Goal: Check status: Check status

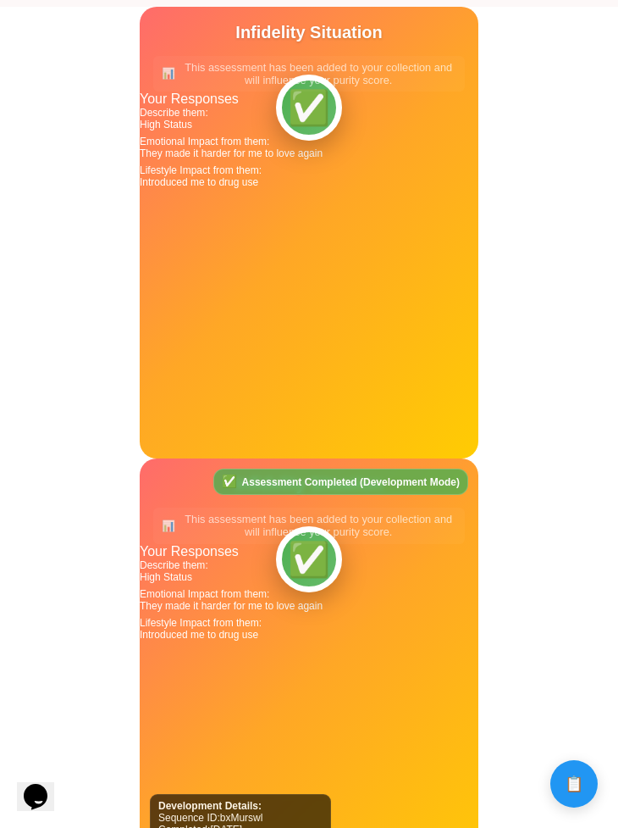
scroll to position [827, 0]
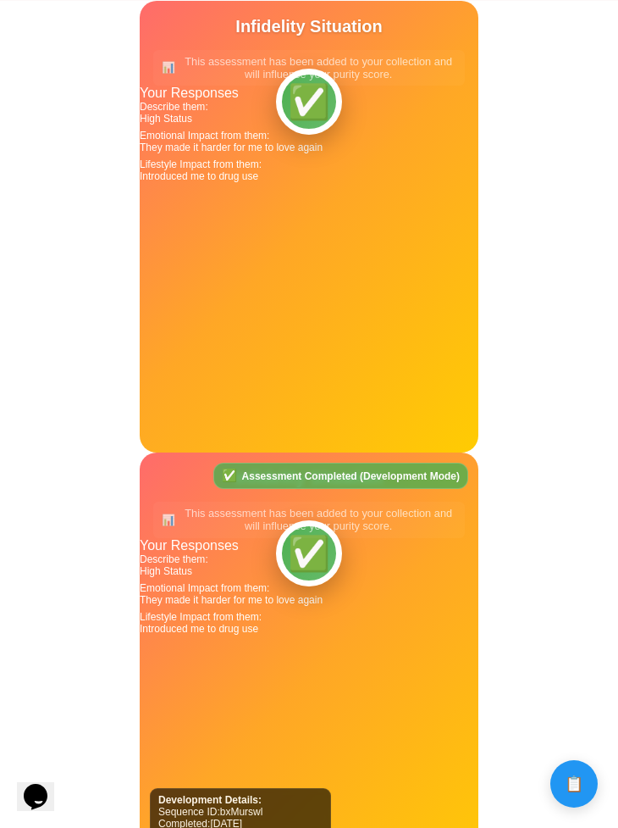
click at [321, 653] on div "✅ Assessment Completed (Development Mode) Development Details: Sequence ID: bxM…" at bounding box center [309, 678] width 339 height 452
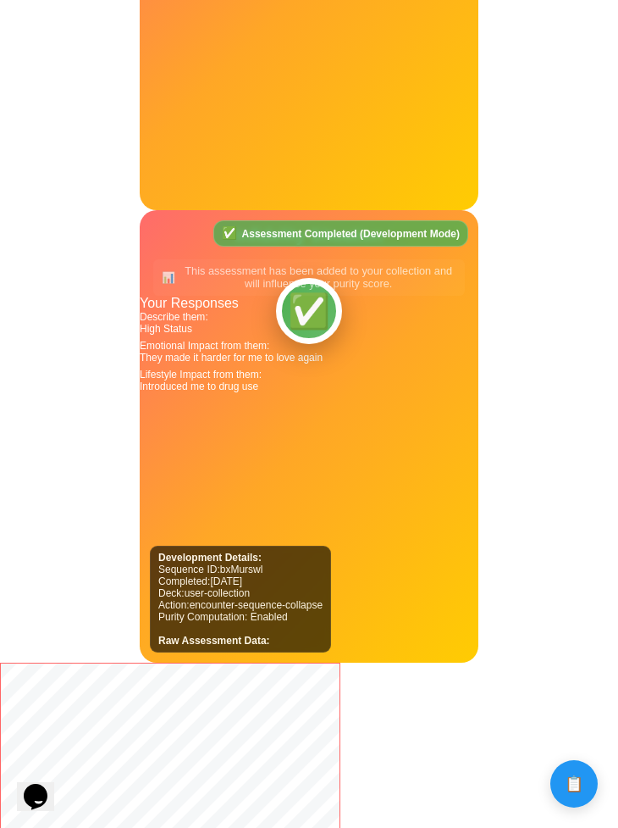
scroll to position [1065, 0]
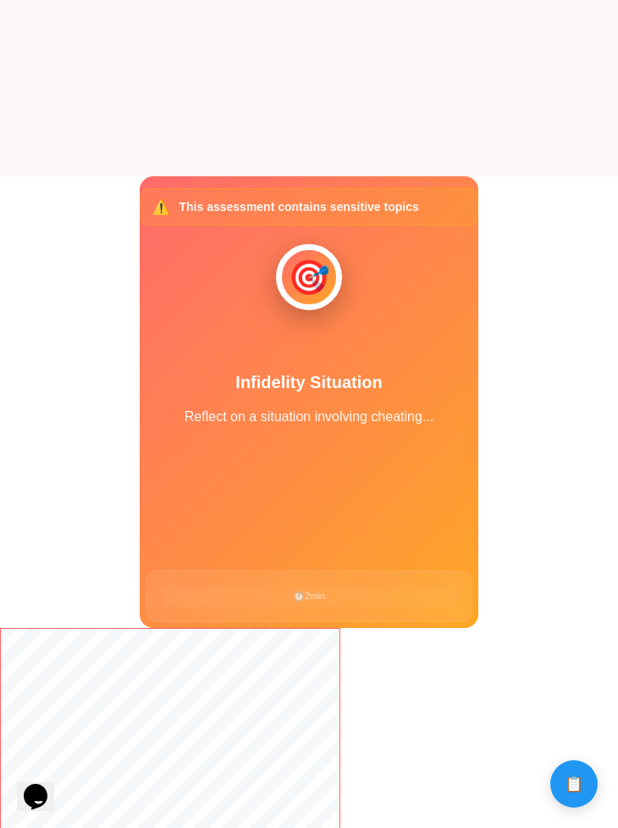
scroll to position [636, 0]
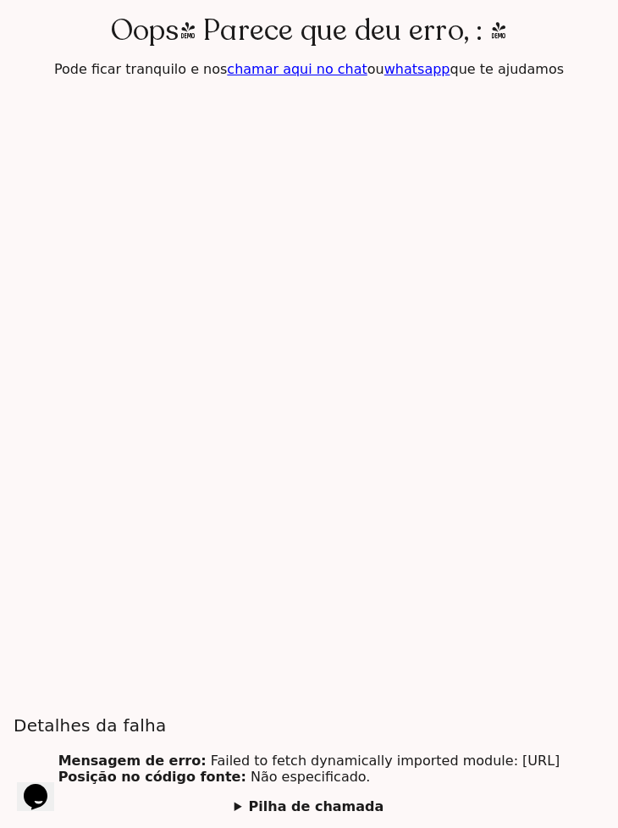
drag, startPoint x: 503, startPoint y: 41, endPoint x: 493, endPoint y: 47, distance: 11.8
click at [493, 47] on h4 "Oops! Parece que deu erro, : (" at bounding box center [309, 31] width 397 height 34
click at [463, 239] on section "Oops! Parece que deu erro, : ( Pode ficar tranquilo e nos chamar aqui no chat o…" at bounding box center [309, 414] width 618 height 828
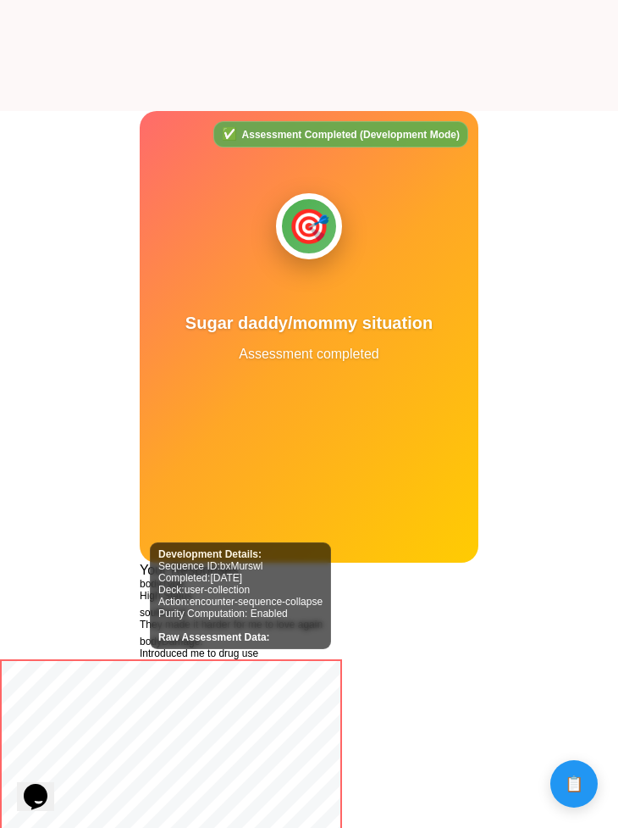
scroll to position [723, 0]
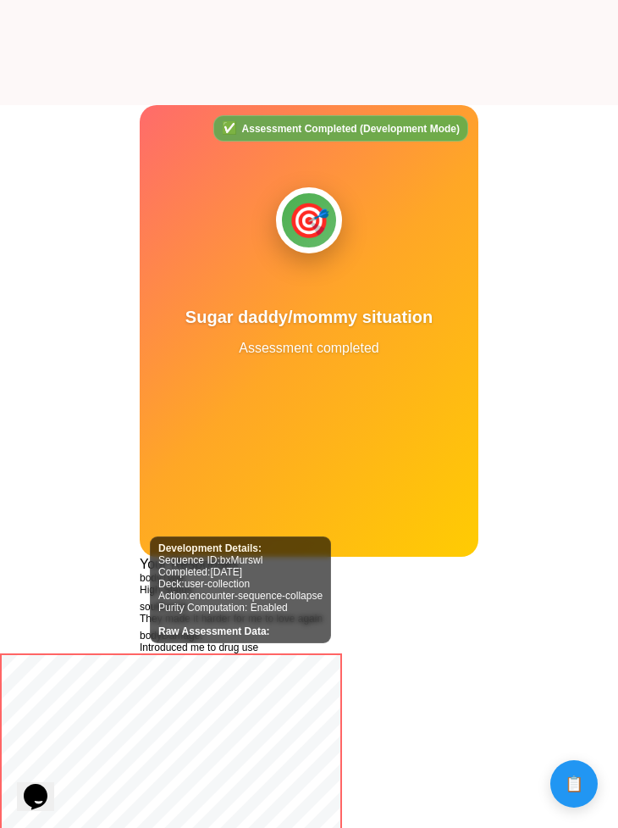
drag, startPoint x: 302, startPoint y: 467, endPoint x: 302, endPoint y: 407, distance: 60.2
click at [302, 407] on div "✅ Assessment Completed (Development Mode) Development Details: Sequence ID: bxM…" at bounding box center [309, 331] width 339 height 452
click at [143, 558] on div "Your Responses" at bounding box center [309, 564] width 339 height 15
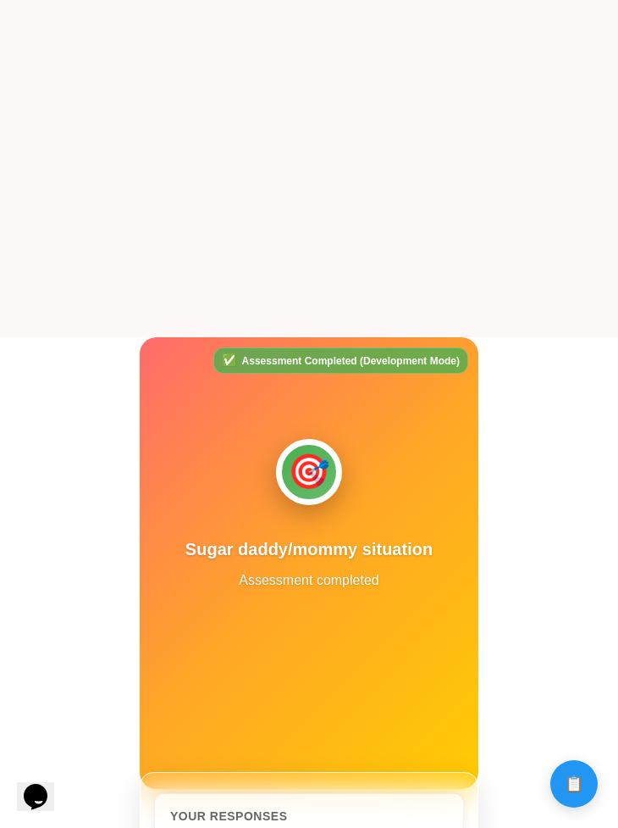
scroll to position [549, 0]
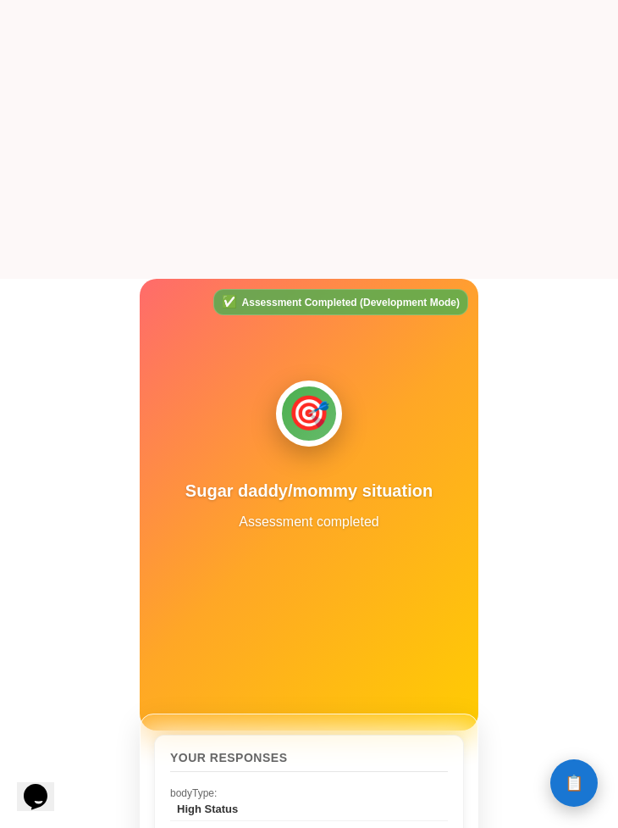
click at [578, 775] on span "📋" at bounding box center [574, 782] width 19 height 15
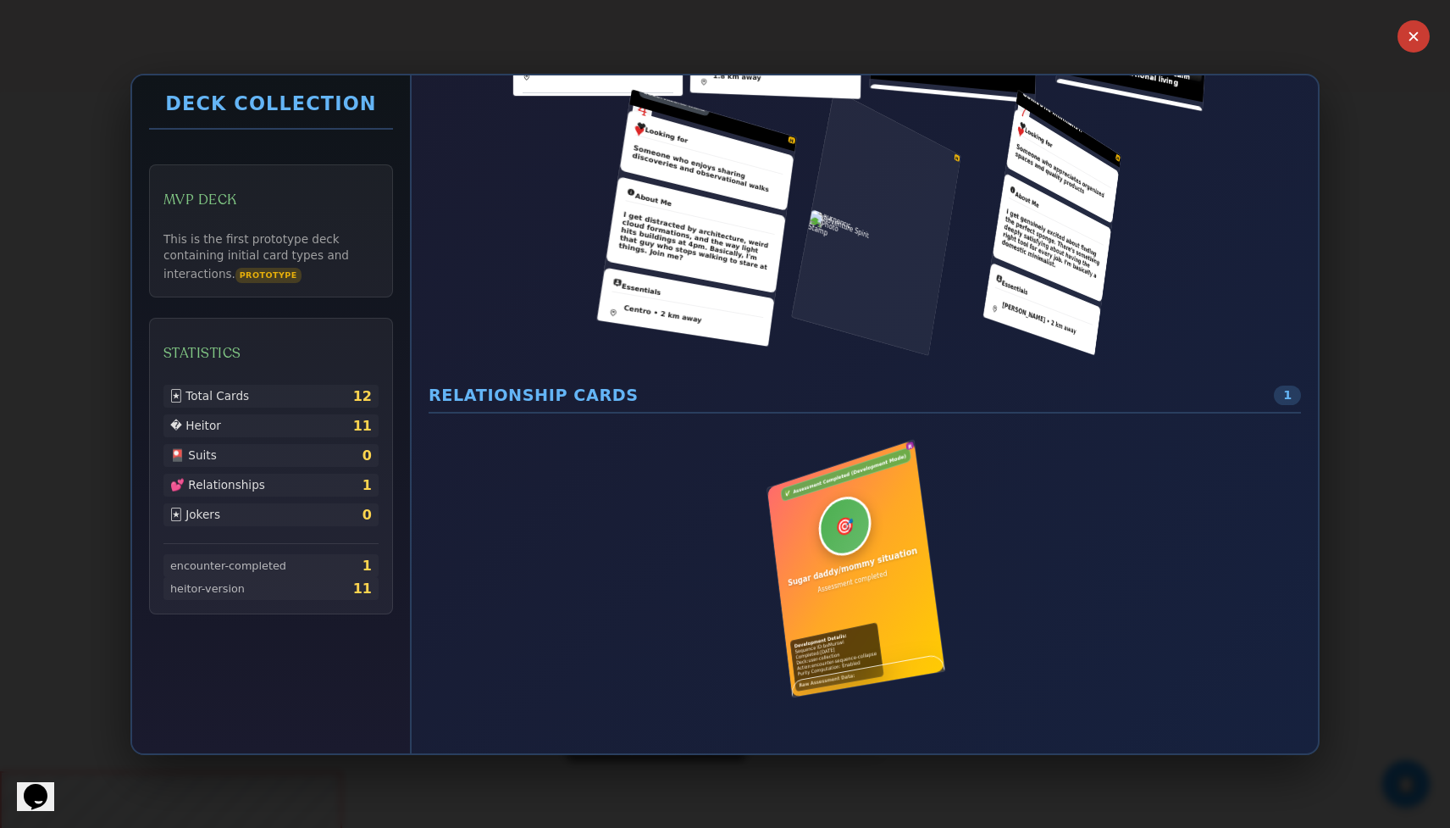
scroll to position [762, 0]
drag, startPoint x: 841, startPoint y: 568, endPoint x: 812, endPoint y: 495, distance: 79.4
click at [618, 496] on div "R" at bounding box center [864, 568] width 171 height 228
drag, startPoint x: 836, startPoint y: 587, endPoint x: 861, endPoint y: 665, distance: 81.7
click at [618, 665] on div "R" at bounding box center [864, 568] width 171 height 228
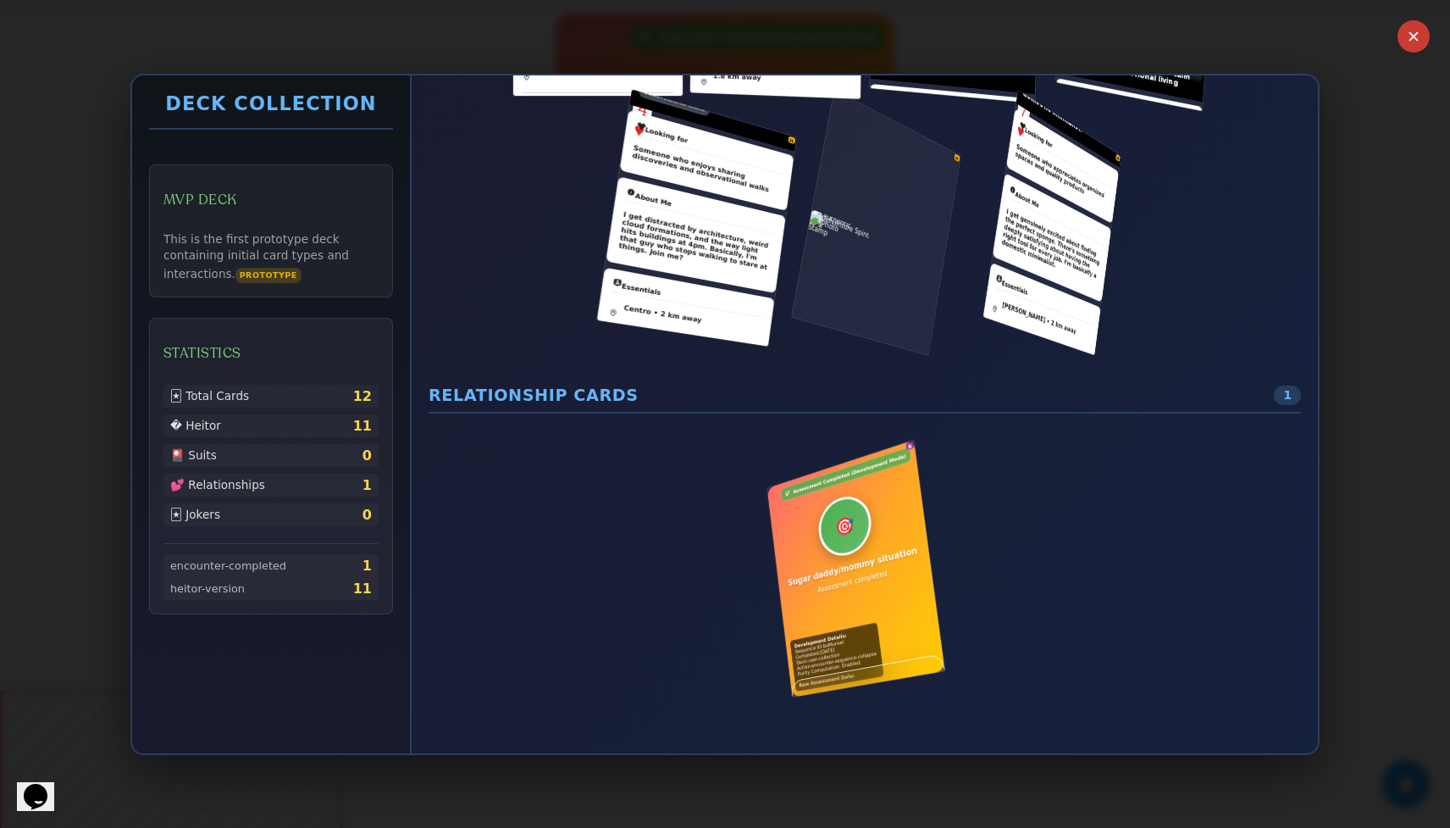
scroll to position [818, 0]
click at [618, 682] on div "R" at bounding box center [865, 568] width 873 height 282
drag, startPoint x: 903, startPoint y: 531, endPoint x: 876, endPoint y: 440, distance: 95.4
click at [618, 440] on div "R" at bounding box center [865, 568] width 873 height 282
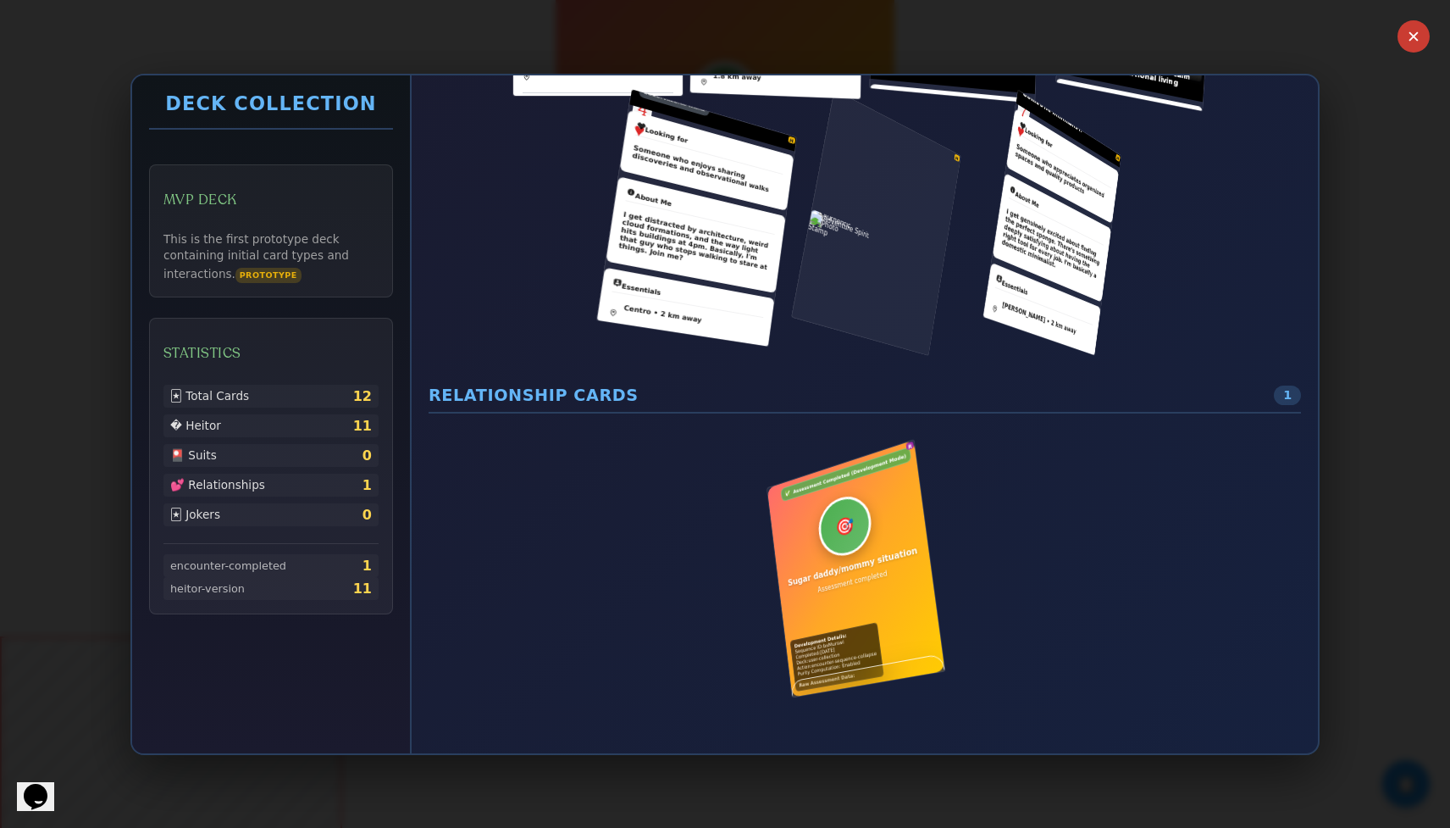
scroll to position [882, 0]
click at [618, 462] on div "✕ Deck Collection MVP Deck This is the first prototype deck containing initial …" at bounding box center [725, 414] width 1450 height 828
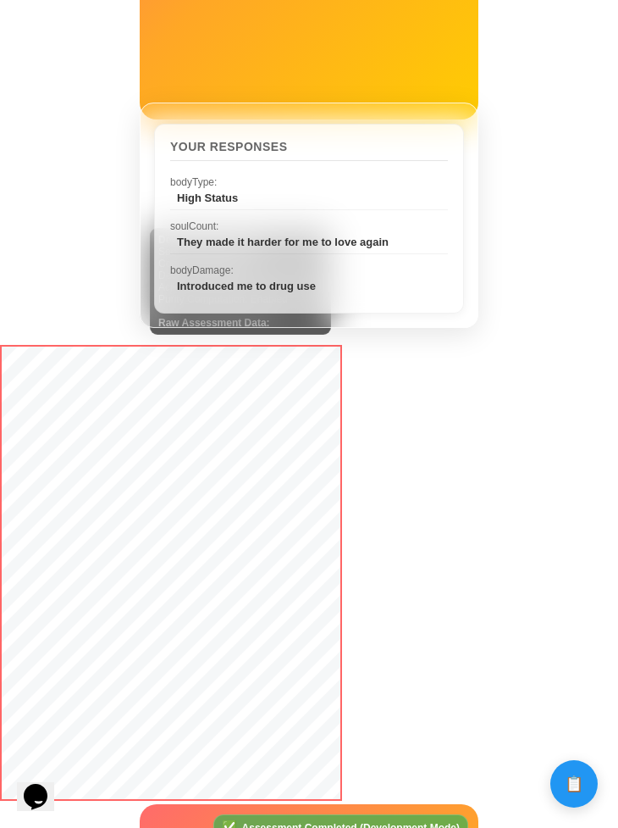
scroll to position [1495, 0]
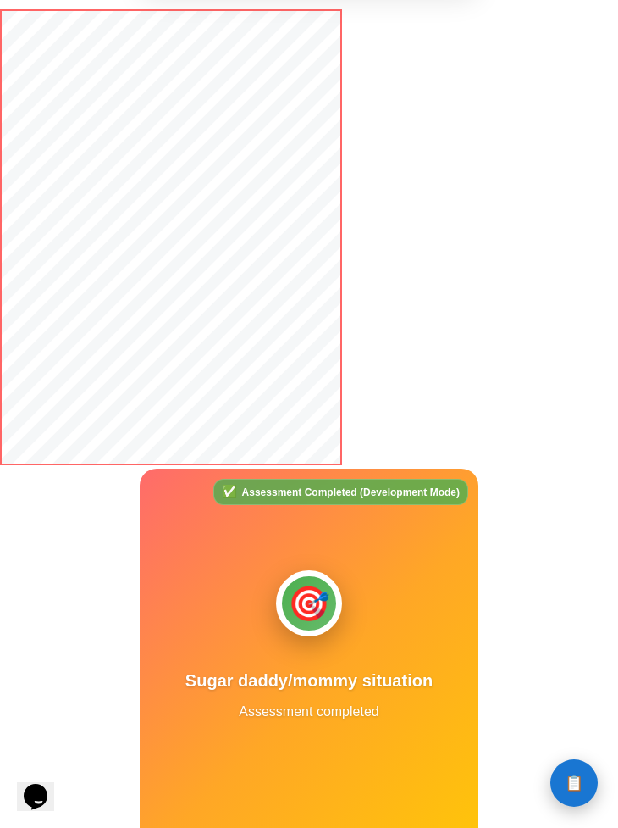
click at [574, 798] on button "📋 History" at bounding box center [574, 782] width 47 height 47
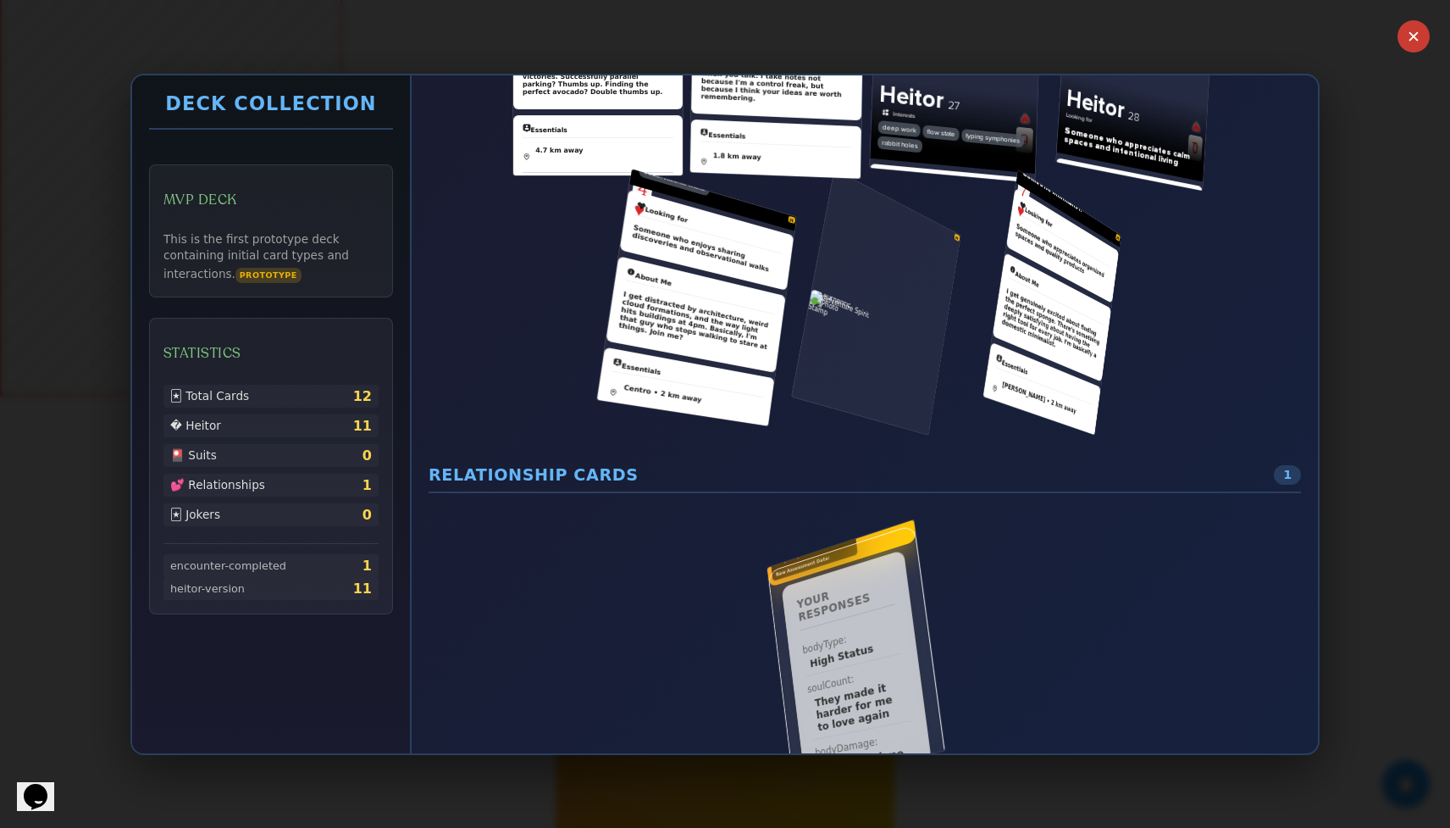
scroll to position [528, 0]
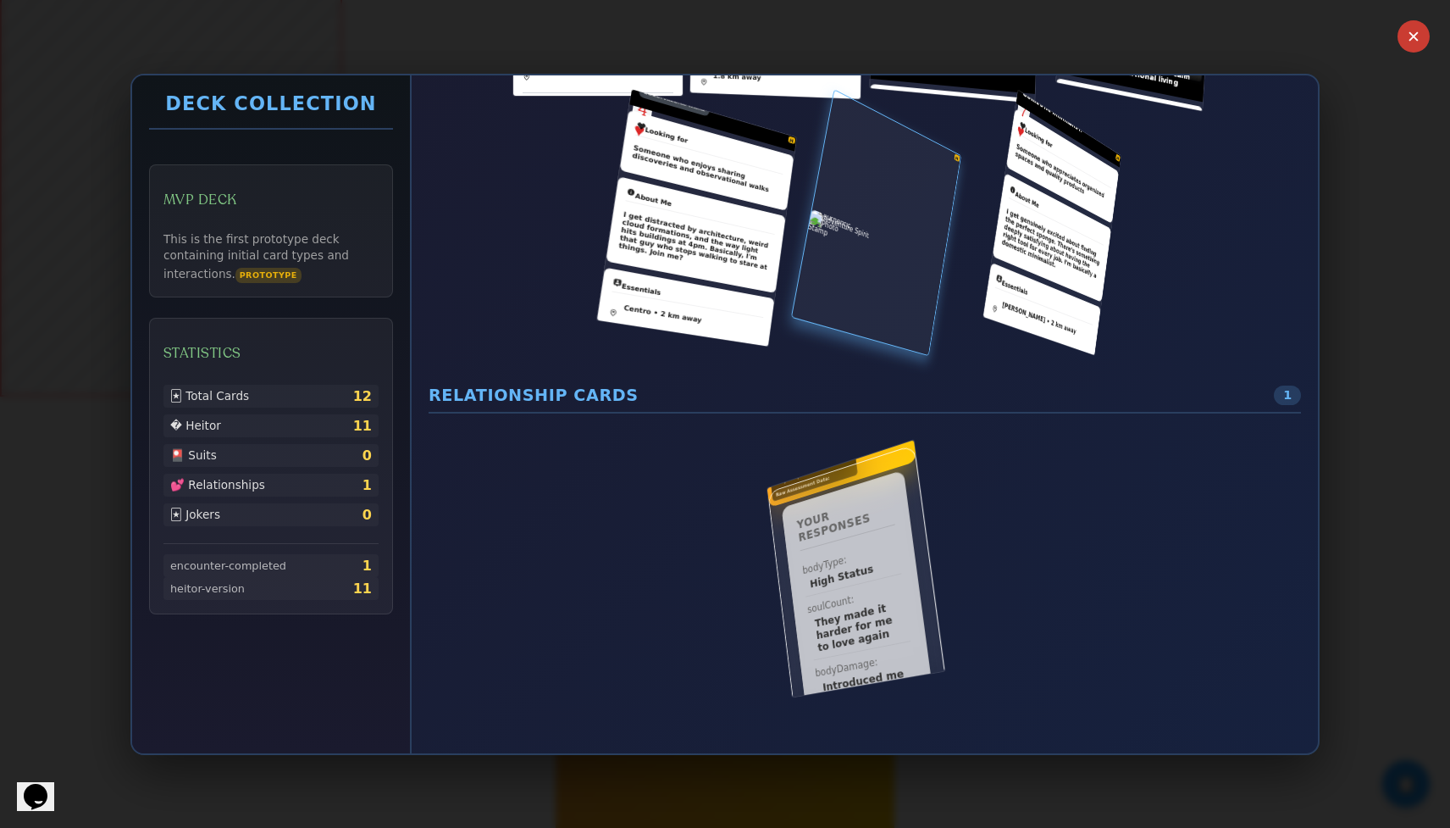
drag, startPoint x: 884, startPoint y: 268, endPoint x: 860, endPoint y: 282, distance: 28.5
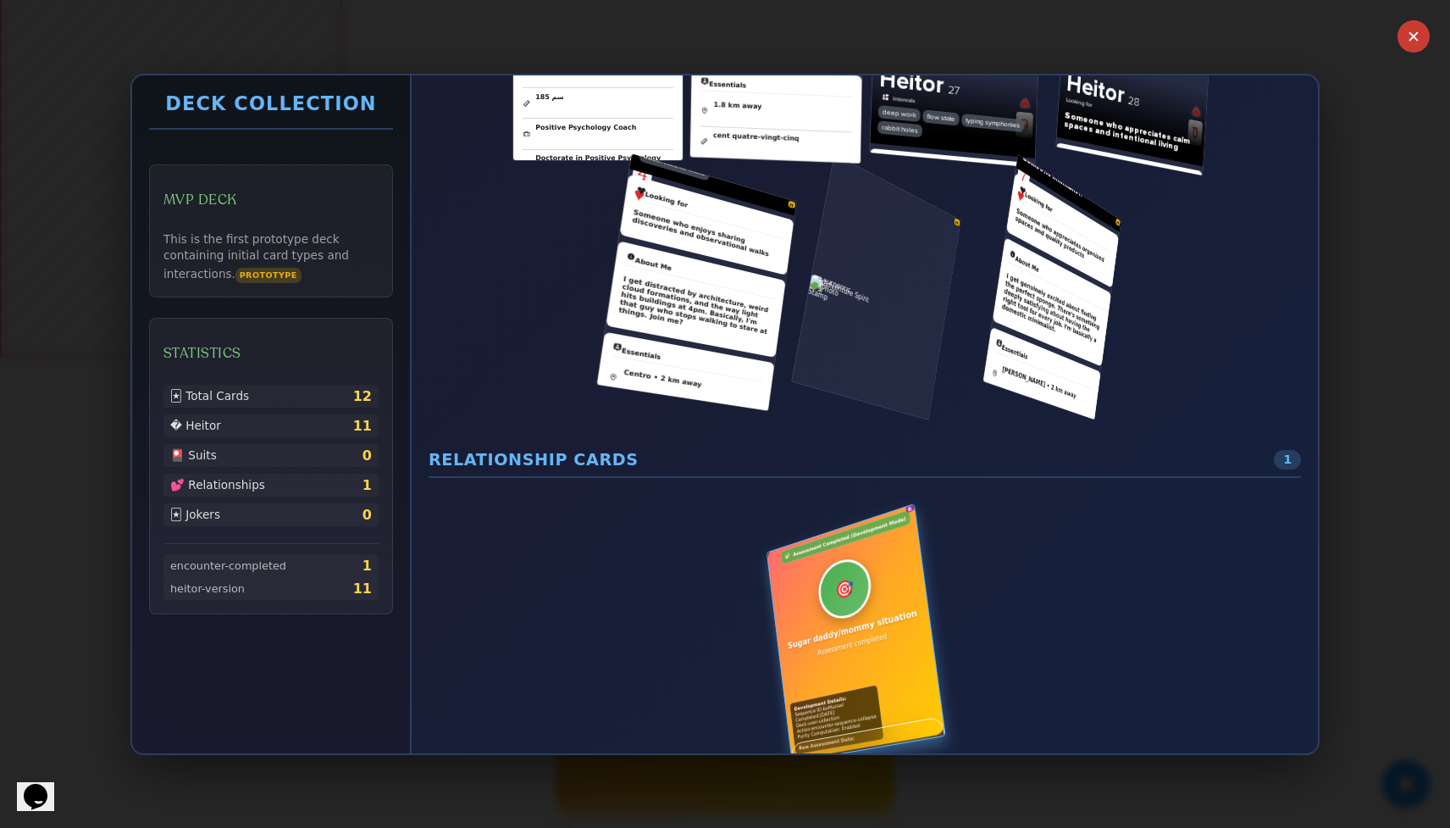
scroll to position [0, 0]
click at [618, 280] on div "✕ Deck Collection MVP Deck This is the first prototype deck containing initial …" at bounding box center [725, 414] width 1450 height 828
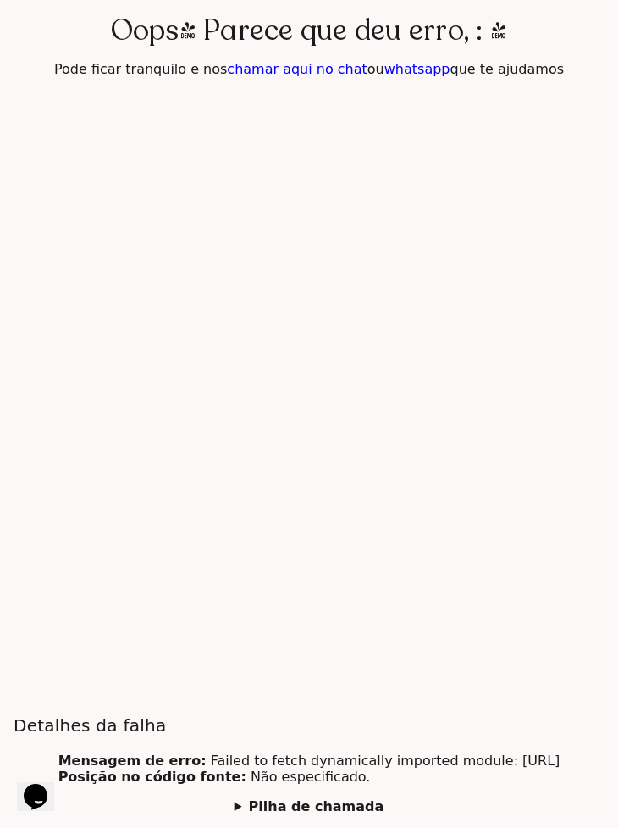
click at [330, 546] on section "Oops! Parece que deu erro, : ( Pode ficar tranquilo e nos chamar aqui no chat o…" at bounding box center [309, 414] width 618 height 828
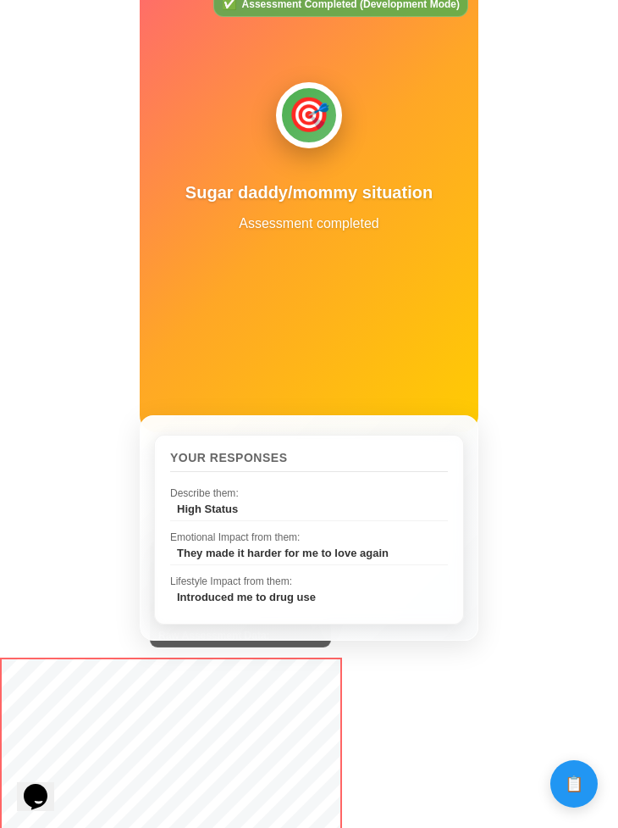
scroll to position [851, 0]
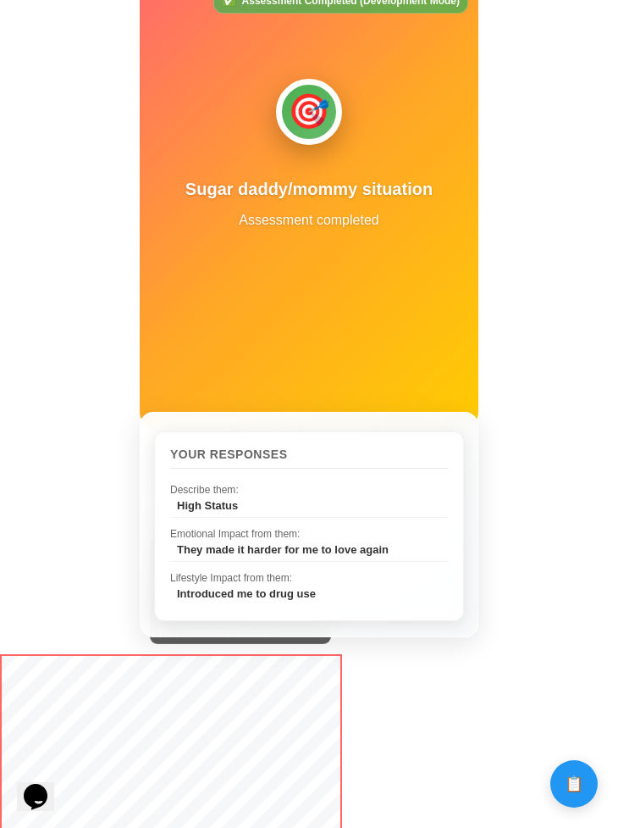
click at [273, 590] on div "Introduced me to drug use" at bounding box center [312, 593] width 271 height 13
click at [273, 568] on div "Lifestyle Impact from them : Introduced me to drug use" at bounding box center [309, 586] width 278 height 38
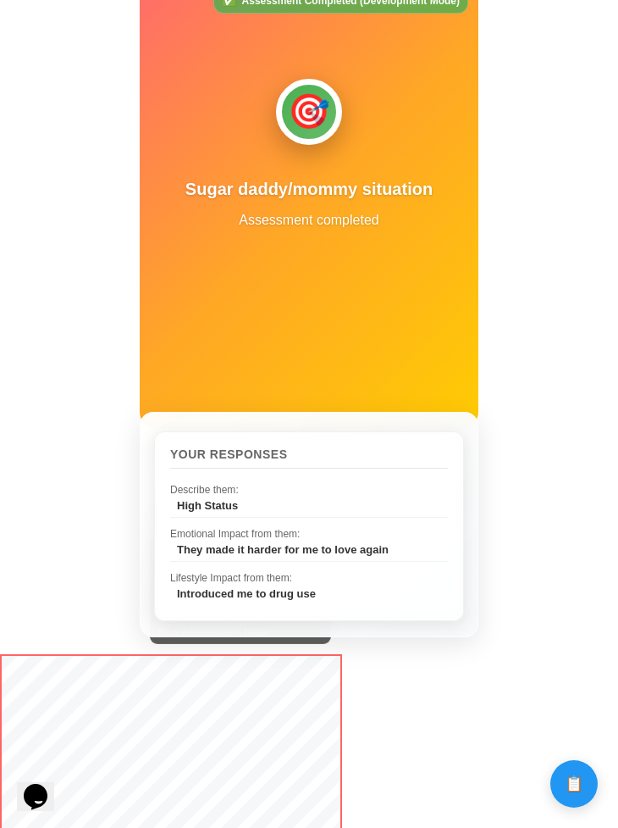
click at [273, 568] on div "Lifestyle Impact from them : Introduced me to drug use" at bounding box center [309, 586] width 278 height 38
click at [246, 529] on div "Emotional Impact from them :" at bounding box center [309, 534] width 278 height 12
click at [233, 514] on div "Describe them : High Status" at bounding box center [309, 498] width 278 height 39
click at [230, 500] on div "High Status" at bounding box center [312, 505] width 271 height 13
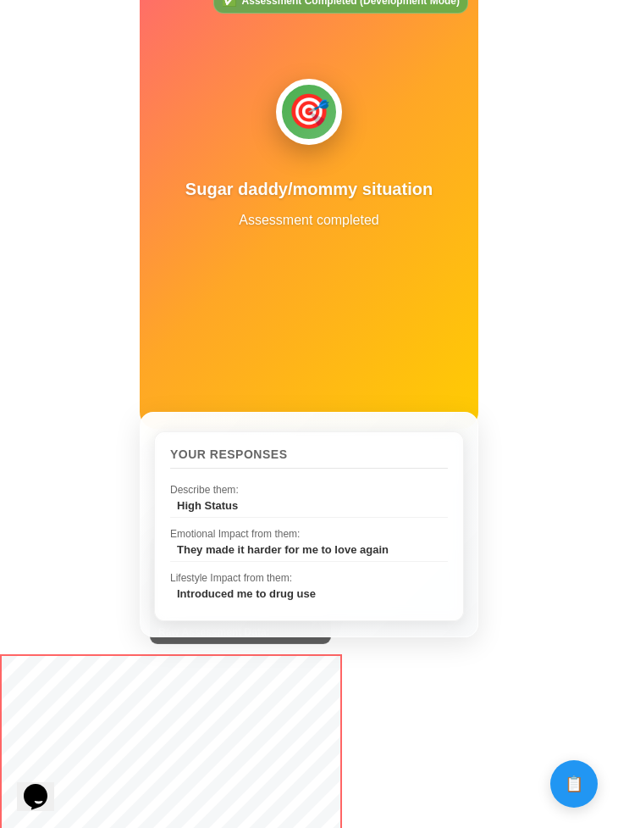
click at [230, 500] on div "High Status" at bounding box center [312, 505] width 271 height 13
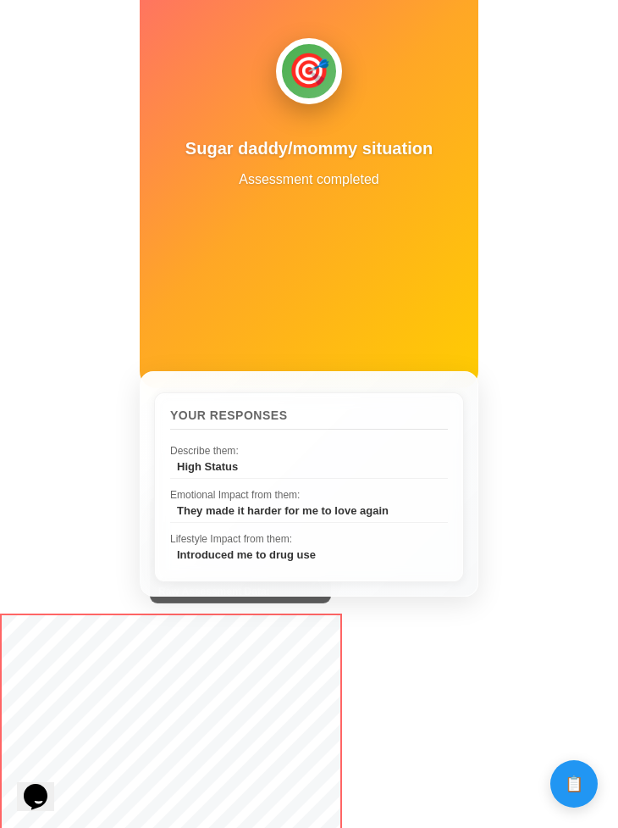
scroll to position [886, 0]
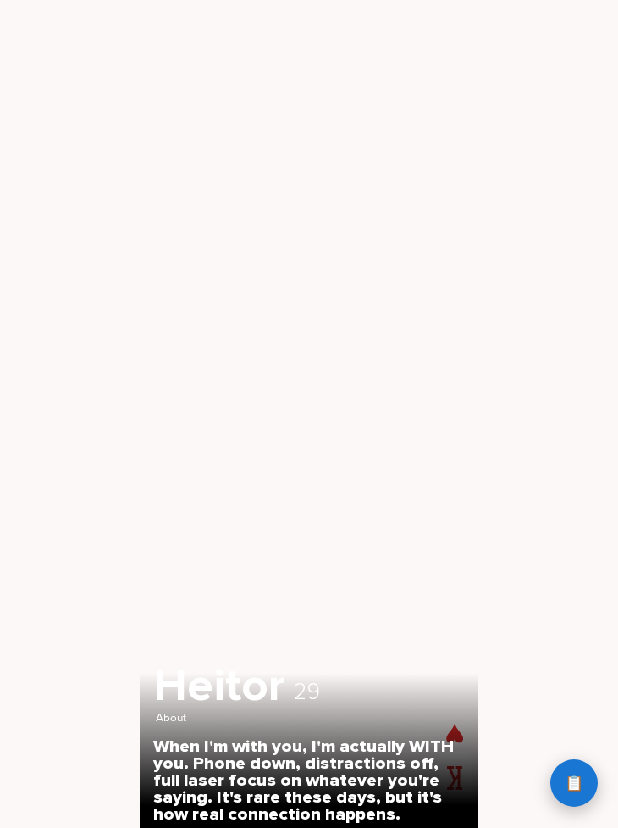
scroll to position [188, 0]
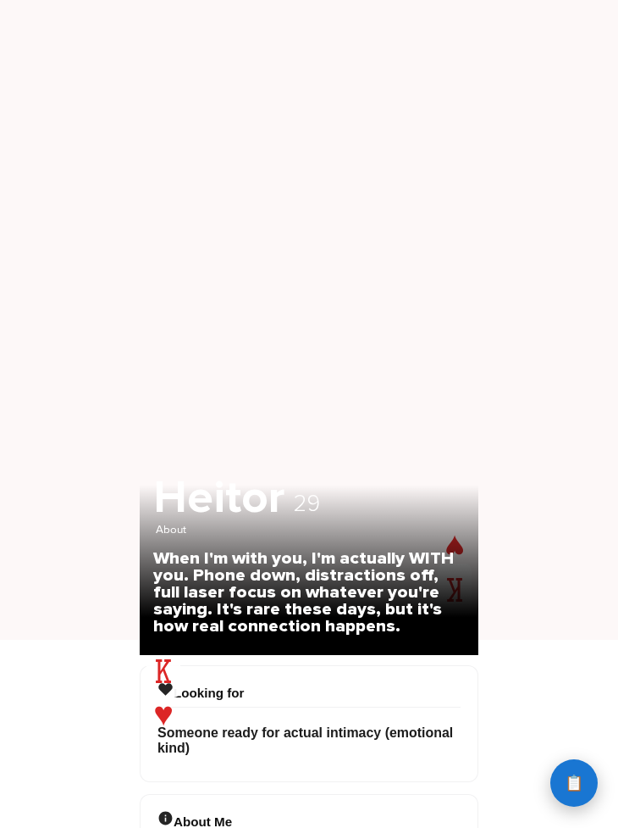
click at [591, 776] on button "📋 History" at bounding box center [574, 782] width 47 height 47
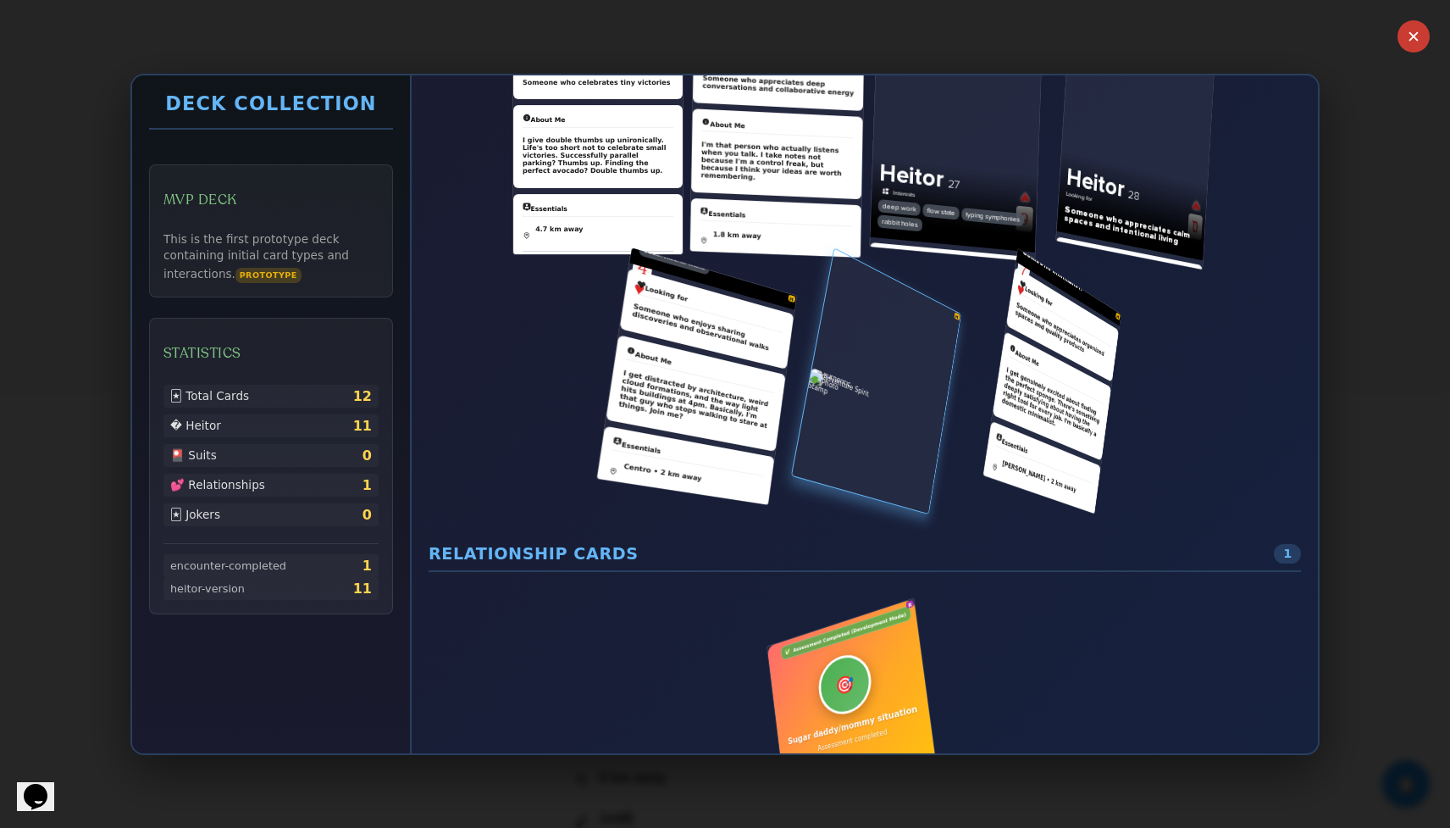
scroll to position [0, 0]
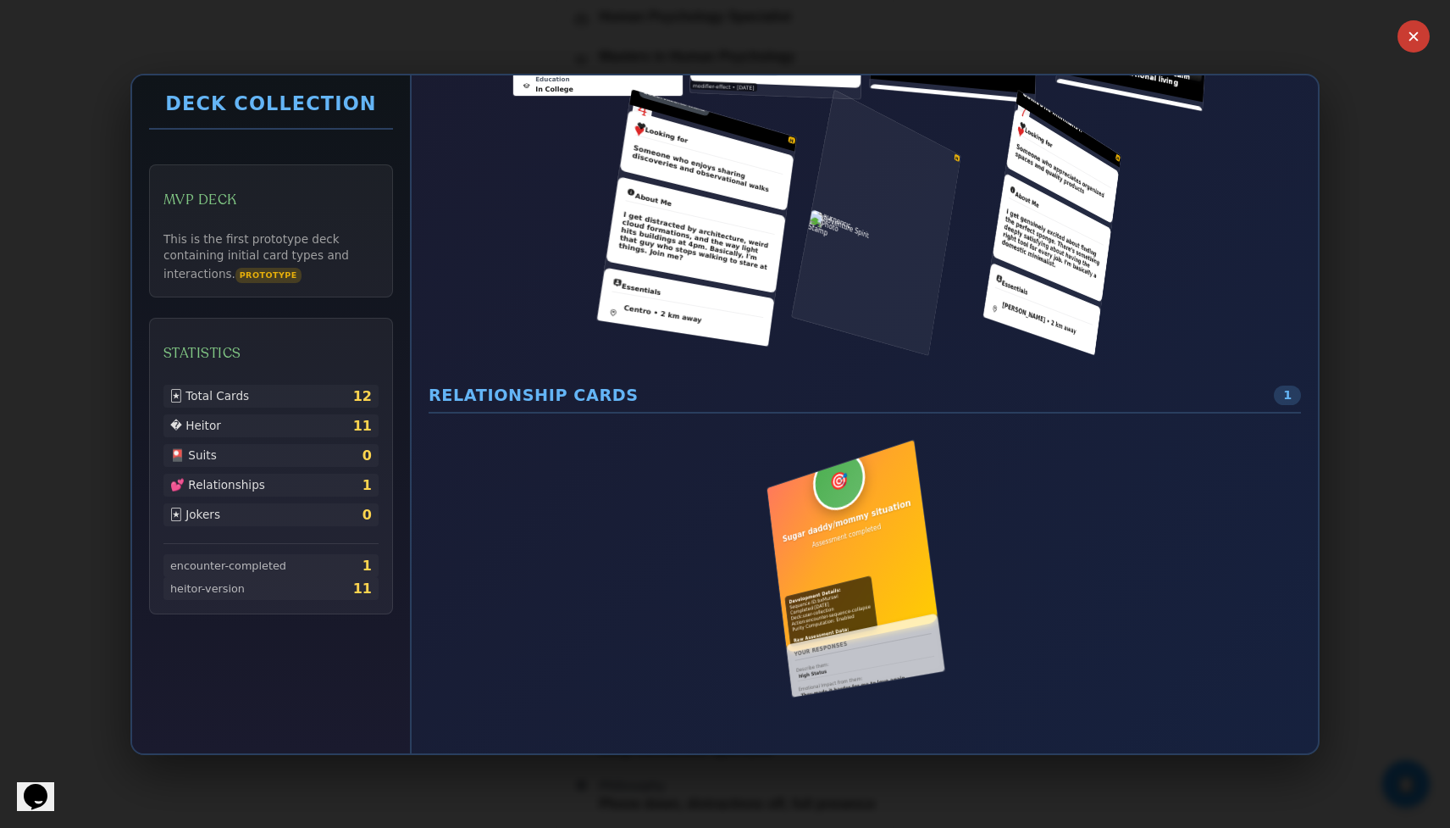
click at [618, 792] on div "✕ Deck Collection MVP Deck This is the first prototype deck containing initial …" at bounding box center [725, 414] width 1450 height 828
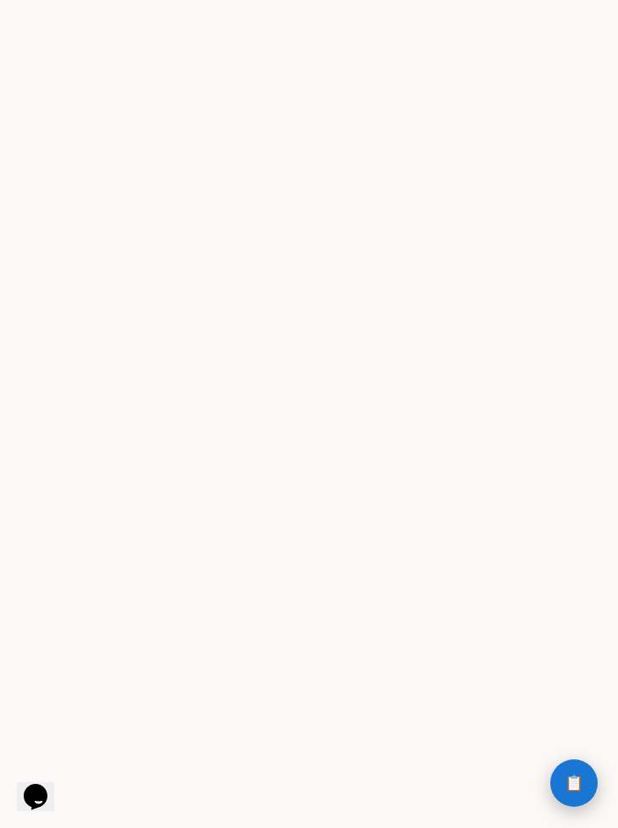
click at [566, 789] on button "📋 History" at bounding box center [574, 782] width 47 height 47
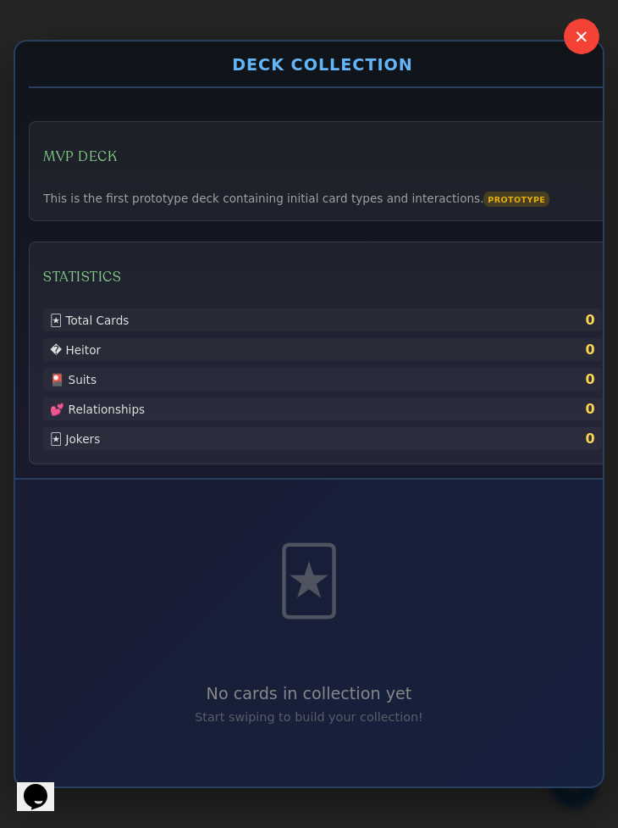
click at [574, 35] on button "✕" at bounding box center [582, 37] width 36 height 36
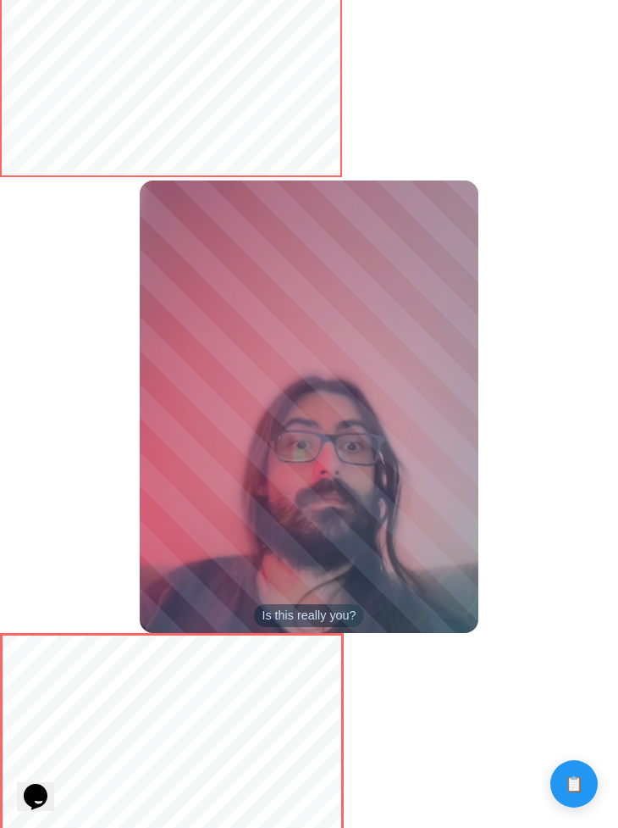
scroll to position [1580, 0]
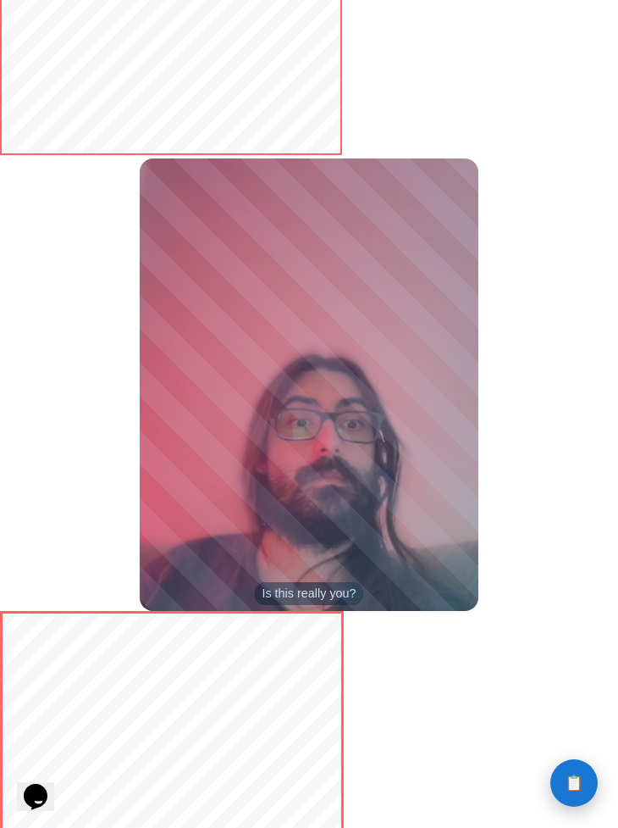
click at [574, 768] on button "📋 History" at bounding box center [574, 782] width 47 height 47
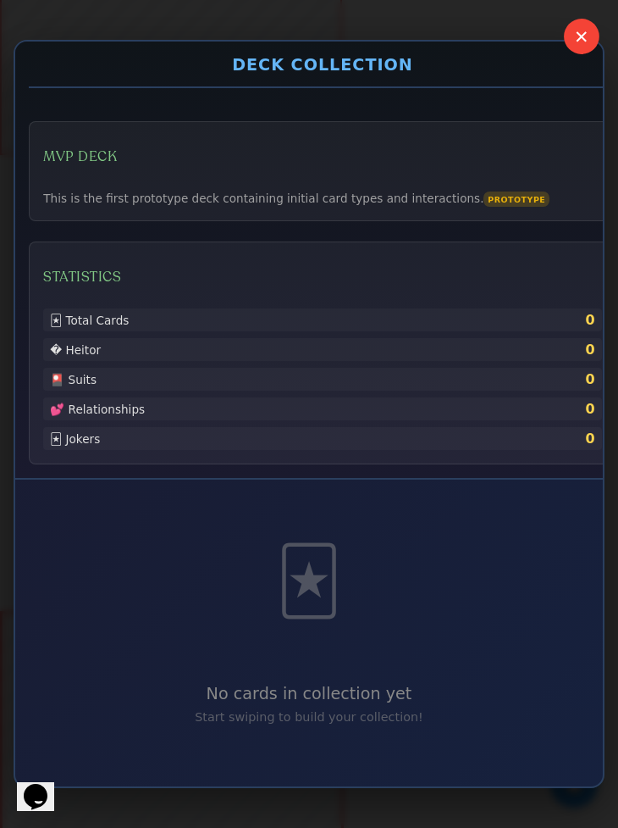
click at [580, 41] on button "✕" at bounding box center [582, 37] width 36 height 36
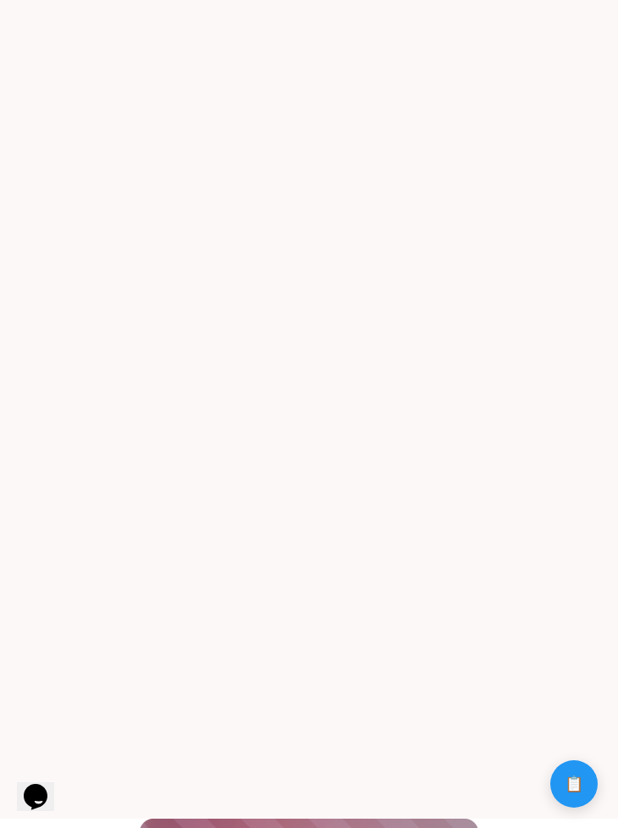
scroll to position [7, 0]
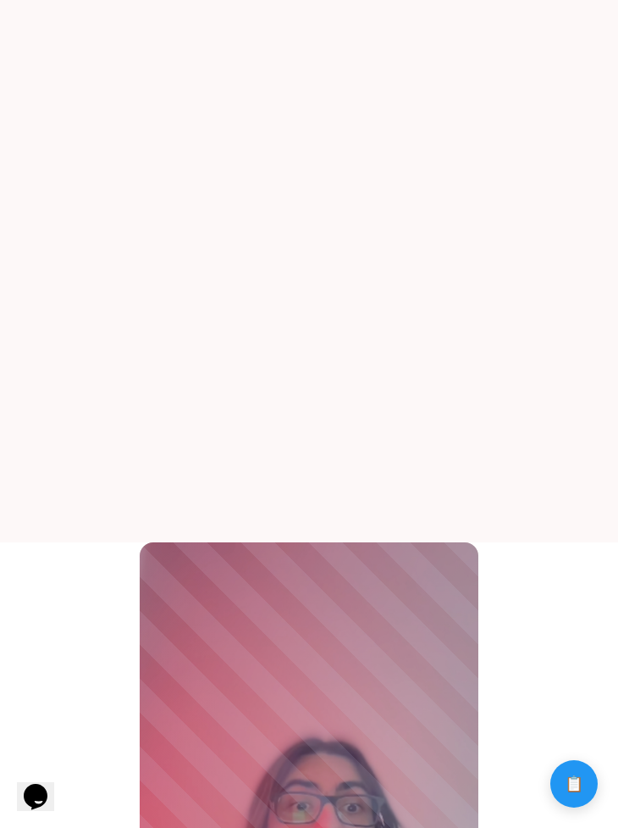
scroll to position [208, 0]
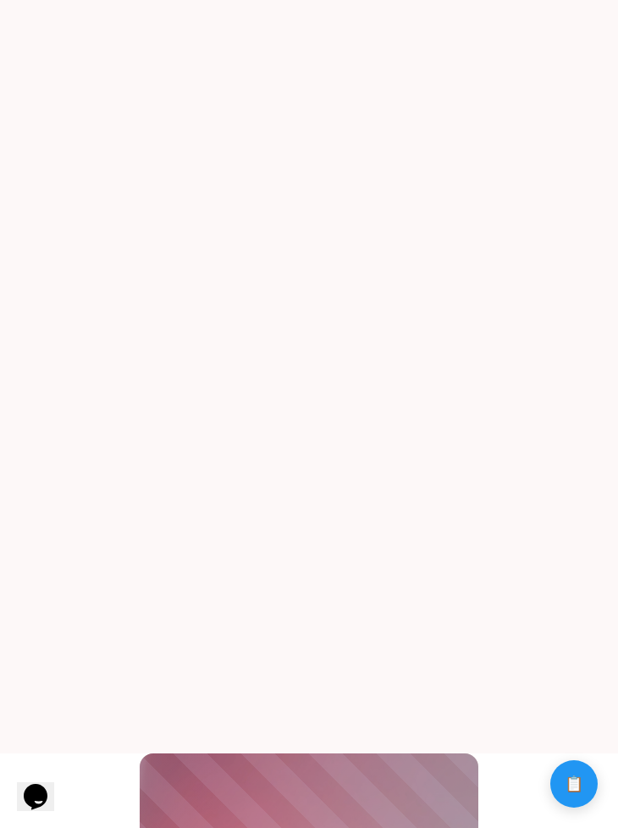
scroll to position [580, 0]
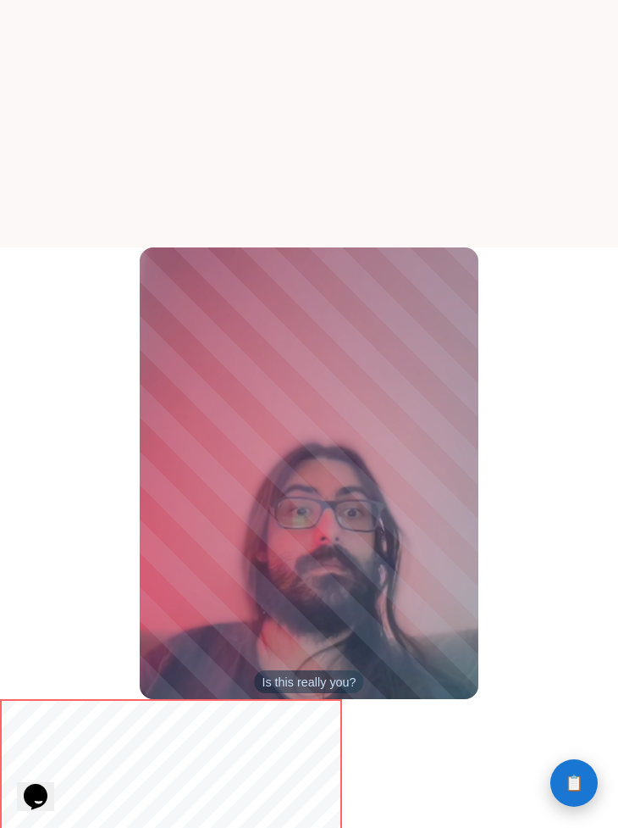
click at [573, 779] on span "📋" at bounding box center [574, 782] width 19 height 15
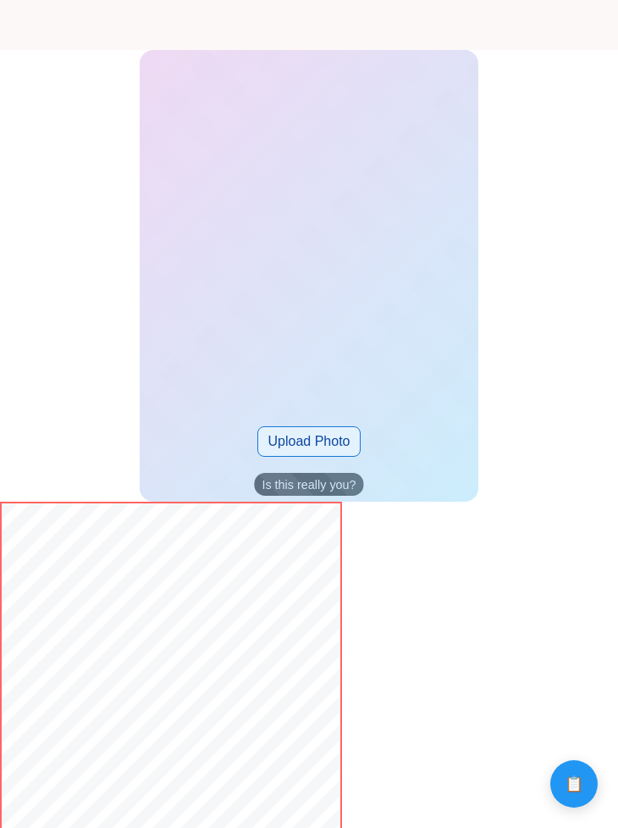
scroll to position [1039, 0]
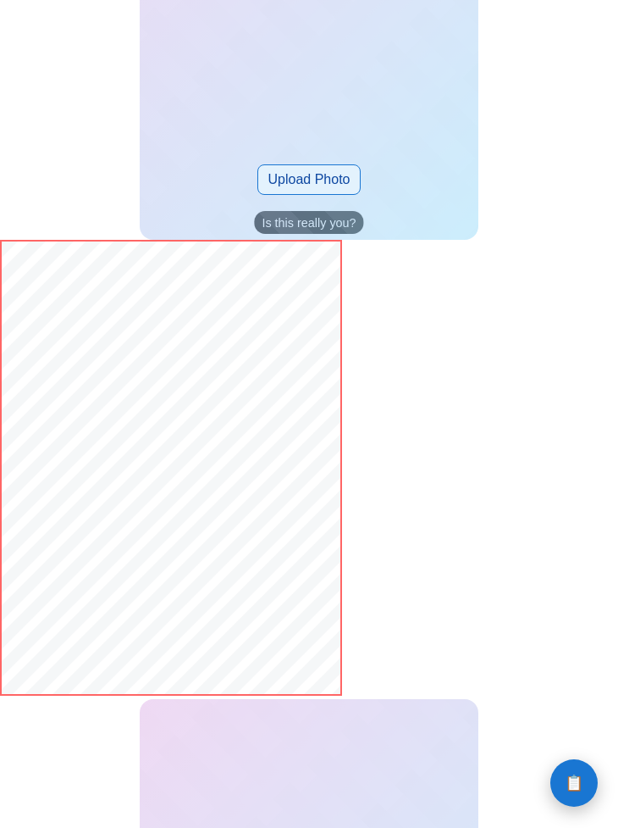
click at [565, 770] on button "📋 History" at bounding box center [574, 782] width 47 height 47
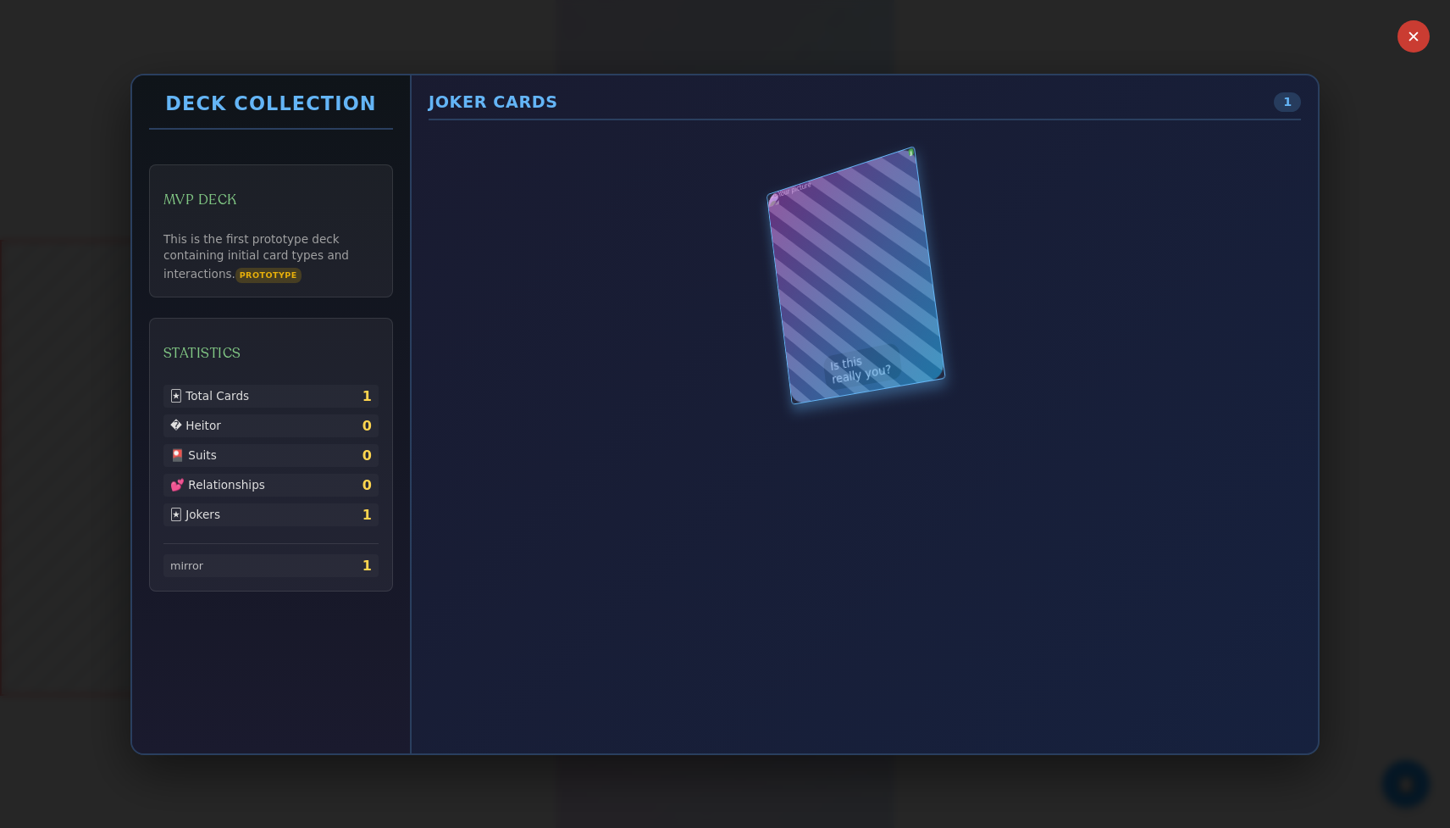
drag, startPoint x: 898, startPoint y: 269, endPoint x: 929, endPoint y: 344, distance: 81.7
click at [618, 346] on div at bounding box center [857, 275] width 178 height 257
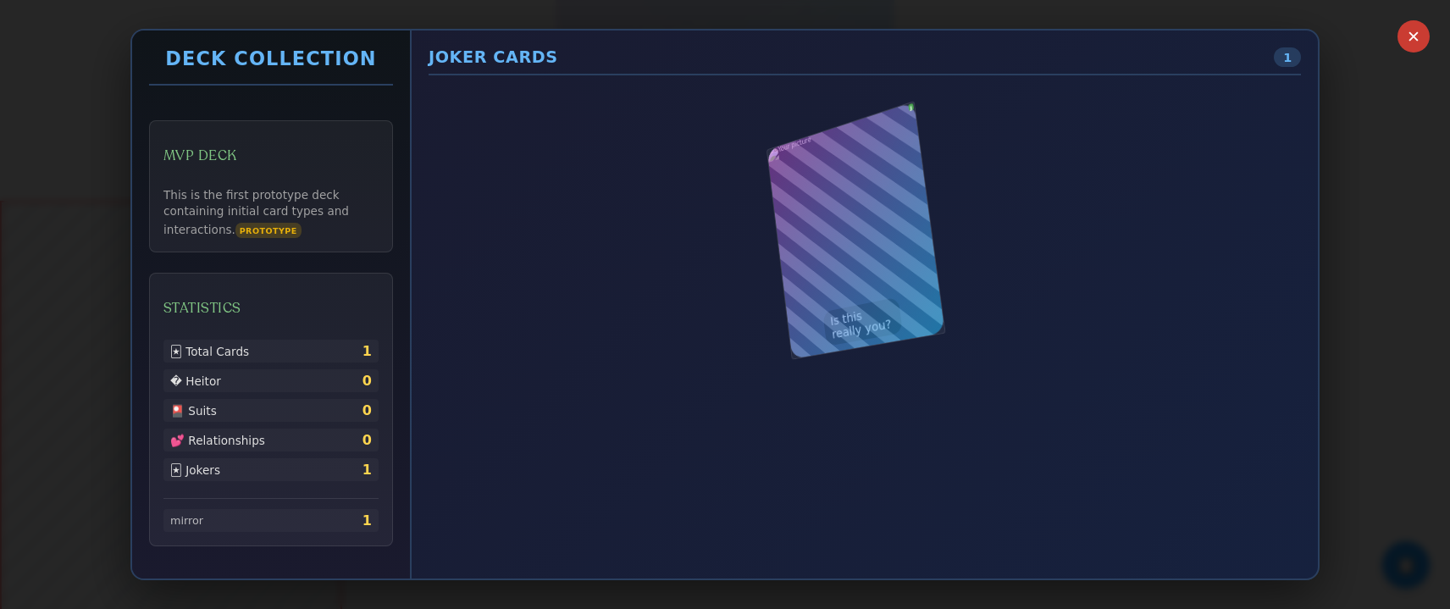
scroll to position [865, 0]
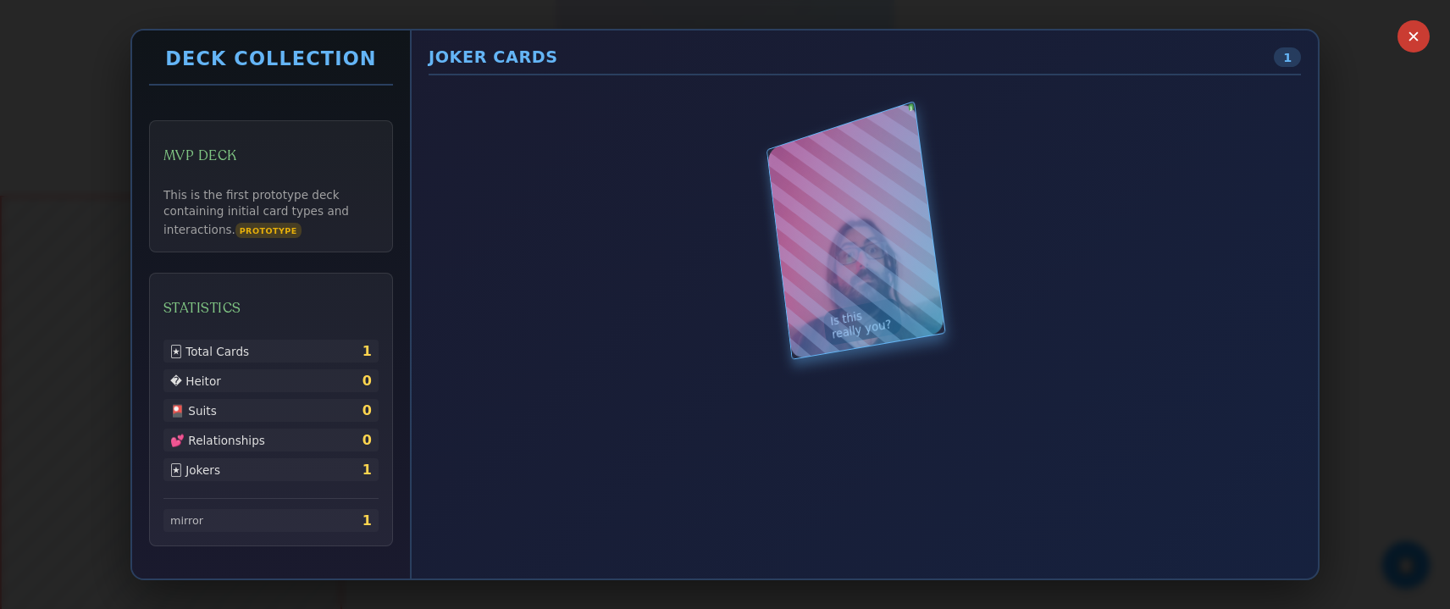
drag, startPoint x: 873, startPoint y: 302, endPoint x: 865, endPoint y: 232, distance: 70.0
click at [618, 233] on div at bounding box center [857, 230] width 178 height 257
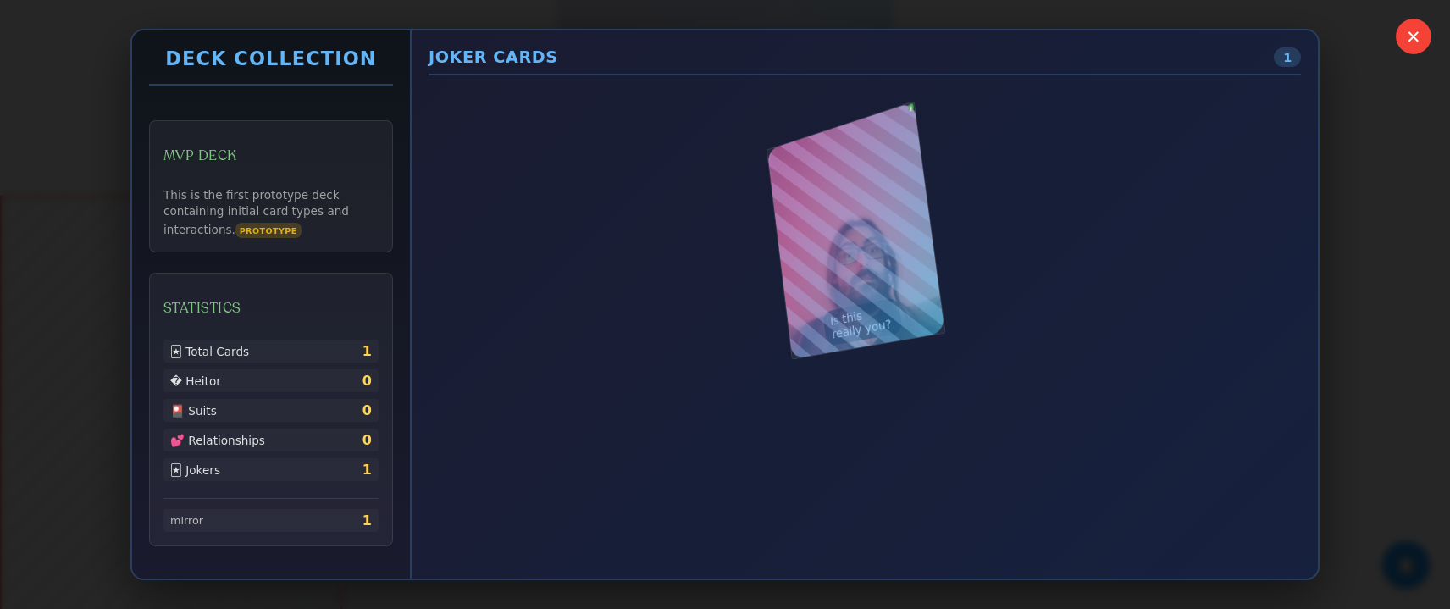
click at [618, 39] on button "✕" at bounding box center [1414, 37] width 36 height 36
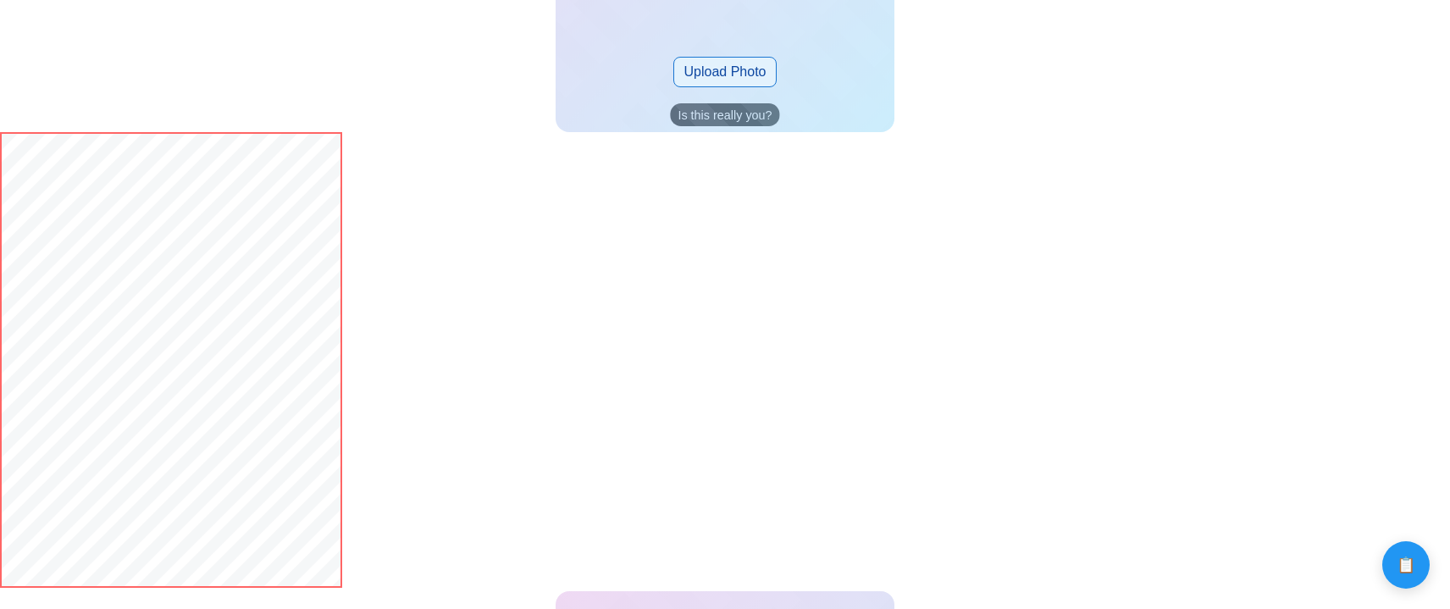
scroll to position [1108, 0]
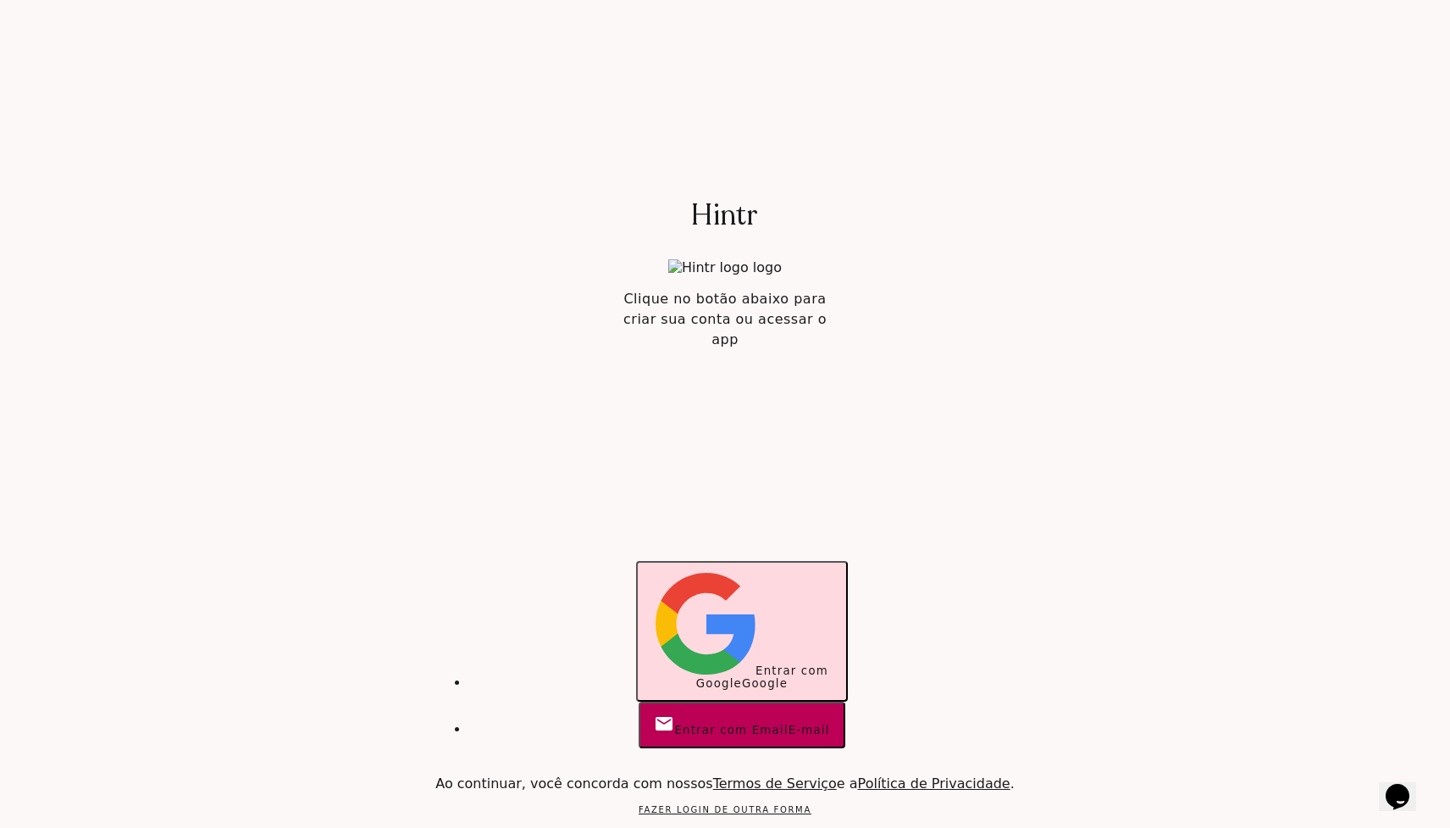
click at [696, 664] on span "Entrar com Google" at bounding box center [762, 676] width 132 height 25
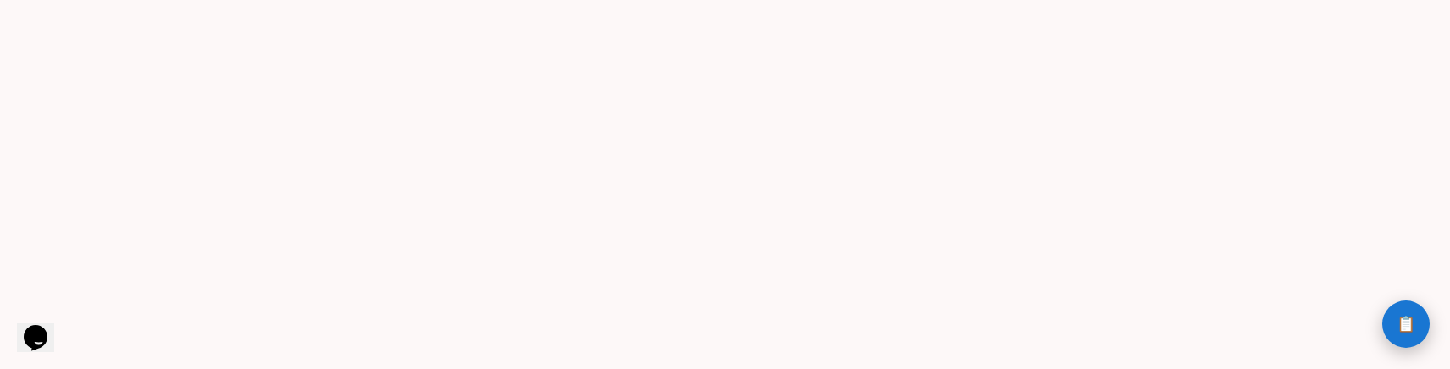
click at [1400, 320] on span "📋" at bounding box center [1406, 324] width 19 height 15
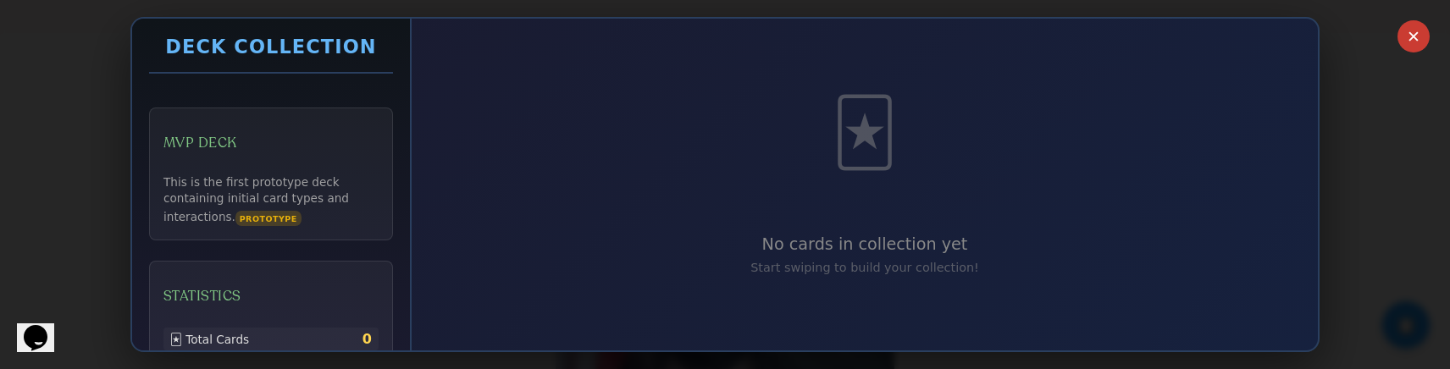
scroll to position [356, 0]
